Goal: Task Accomplishment & Management: Manage account settings

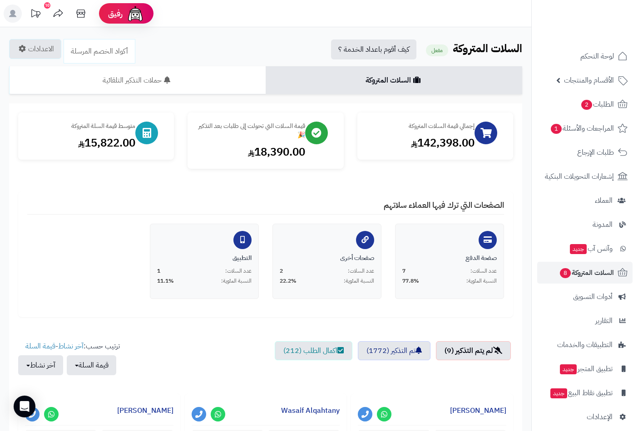
scroll to position [377, 0]
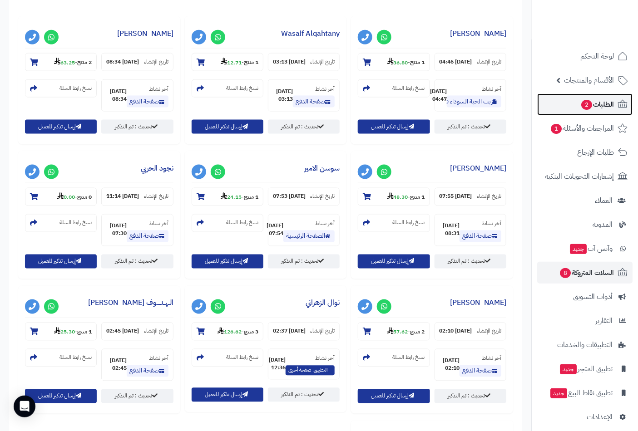
click at [601, 104] on span "الطلبات 2" at bounding box center [597, 104] width 34 height 13
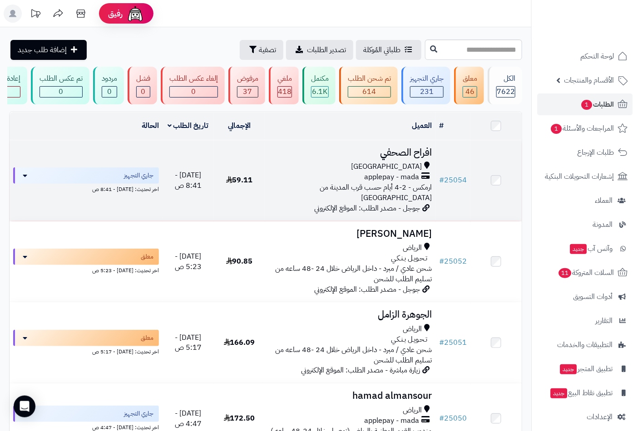
click at [412, 168] on span "[GEOGRAPHIC_DATA]" at bounding box center [386, 167] width 71 height 10
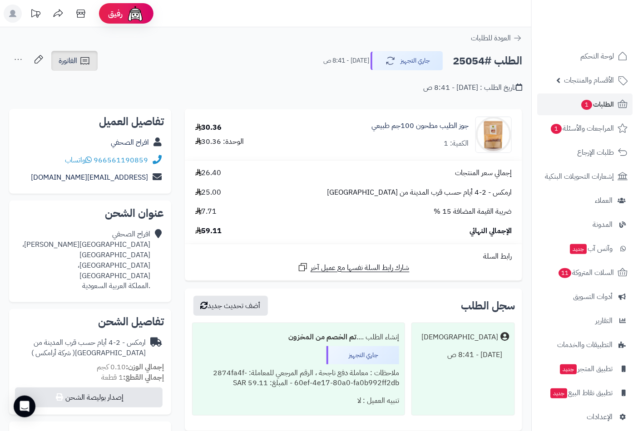
click at [70, 61] on span "الفاتورة" at bounding box center [68, 60] width 19 height 11
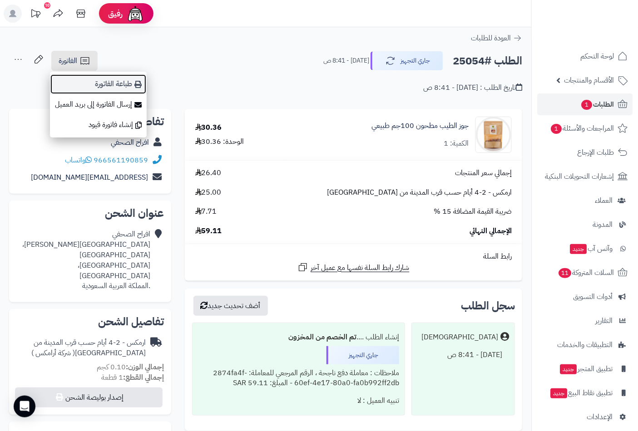
click at [117, 81] on link "طباعة الفاتورة" at bounding box center [98, 84] width 97 height 20
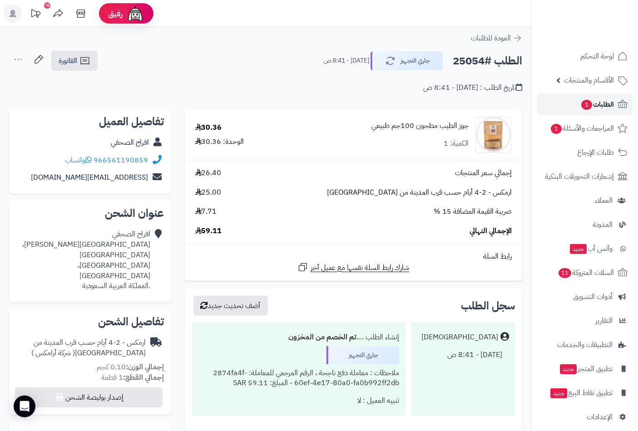
click at [601, 103] on span "الطلبات 1" at bounding box center [597, 104] width 34 height 13
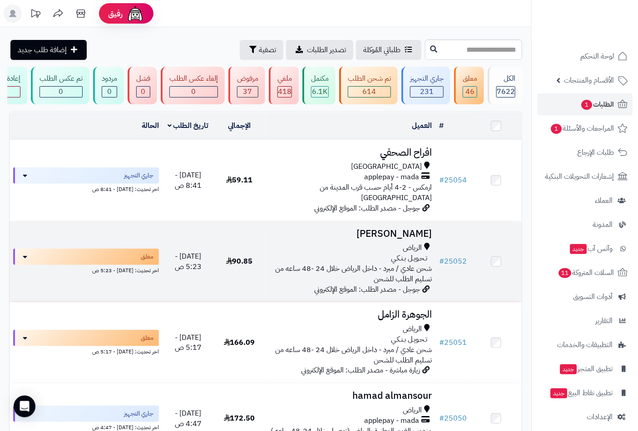
click at [470, 237] on td at bounding box center [495, 262] width 51 height 81
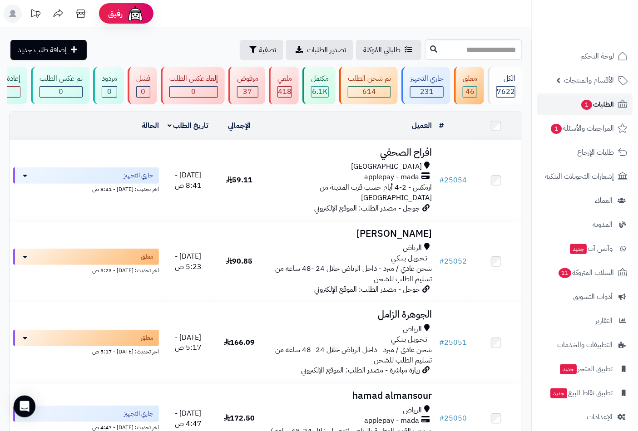
click at [599, 103] on span "الطلبات 1" at bounding box center [597, 104] width 34 height 13
